Goal: Task Accomplishment & Management: Manage account settings

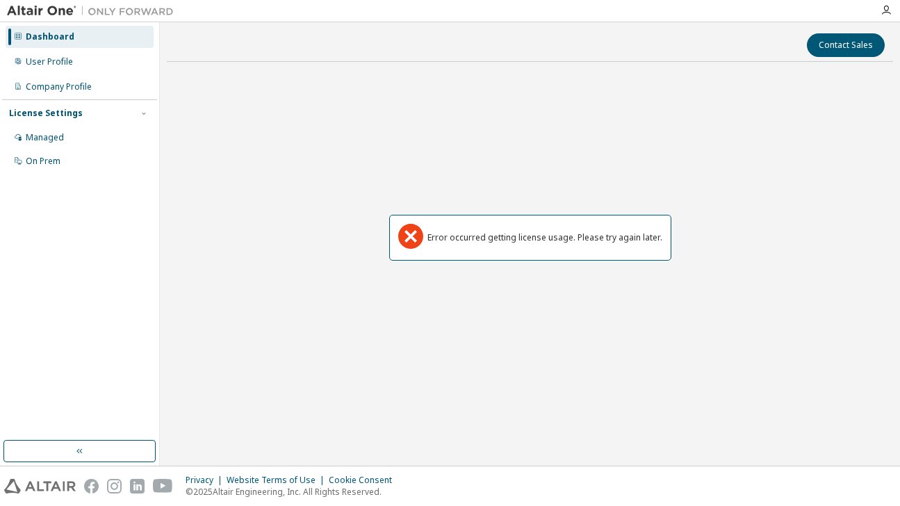
click at [97, 45] on div "Dashboard" at bounding box center [80, 37] width 148 height 22
click at [92, 63] on div "User Profile" at bounding box center [80, 62] width 148 height 22
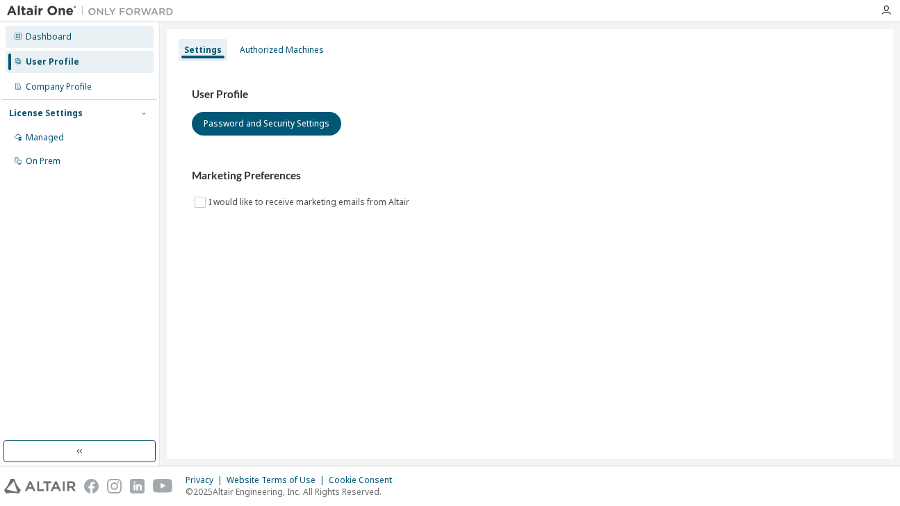
click at [88, 38] on div "Dashboard" at bounding box center [80, 37] width 148 height 22
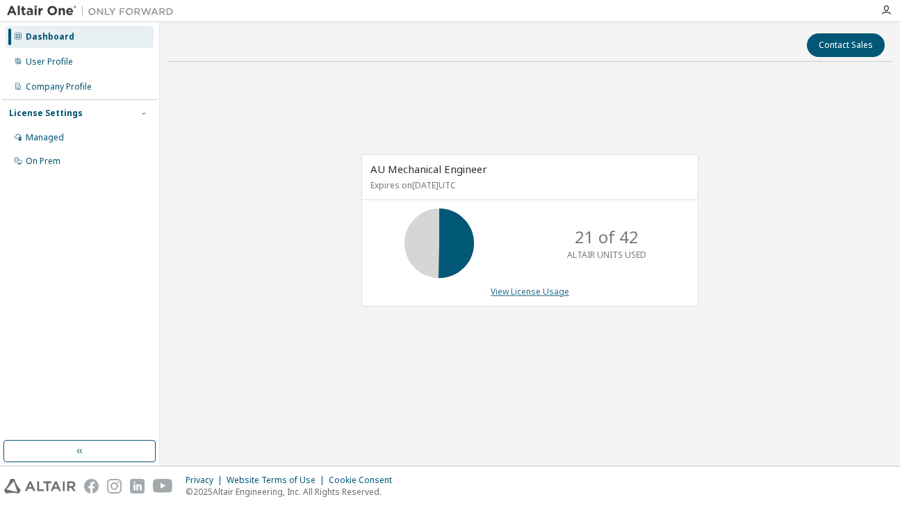
click at [547, 289] on link "View License Usage" at bounding box center [530, 292] width 79 height 12
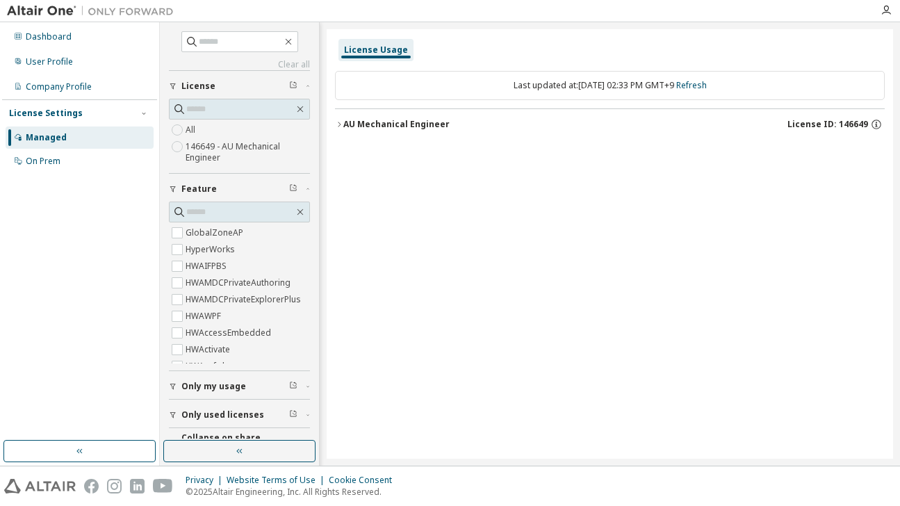
click at [397, 127] on div "AU Mechanical Engineer" at bounding box center [397, 124] width 106 height 11
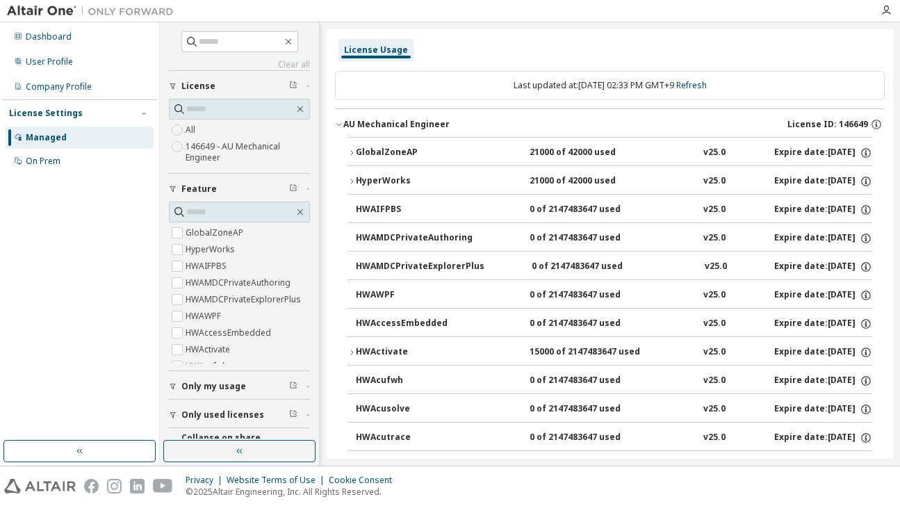
click at [369, 152] on div "GlobalZoneAP" at bounding box center [418, 153] width 125 height 13
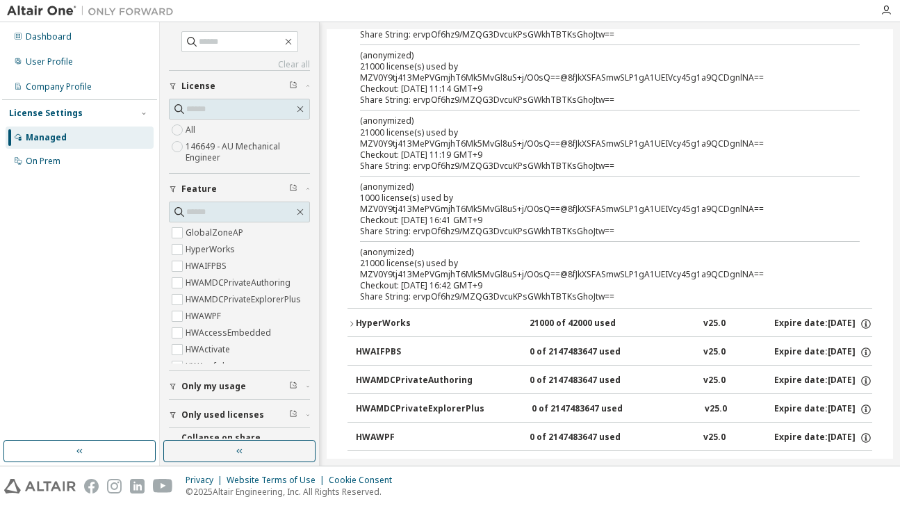
scroll to position [278, 0]
